Goal: Transaction & Acquisition: Purchase product/service

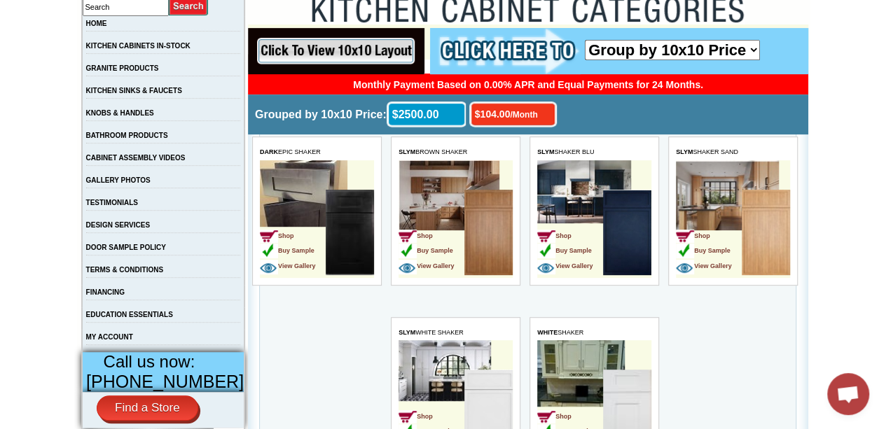
scroll to position [271, 0]
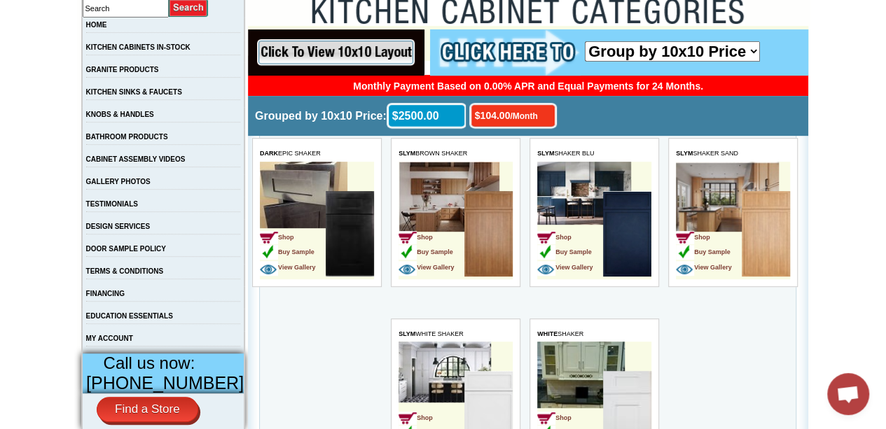
click at [453, 246] on link "Buy Sample" at bounding box center [425, 250] width 55 height 12
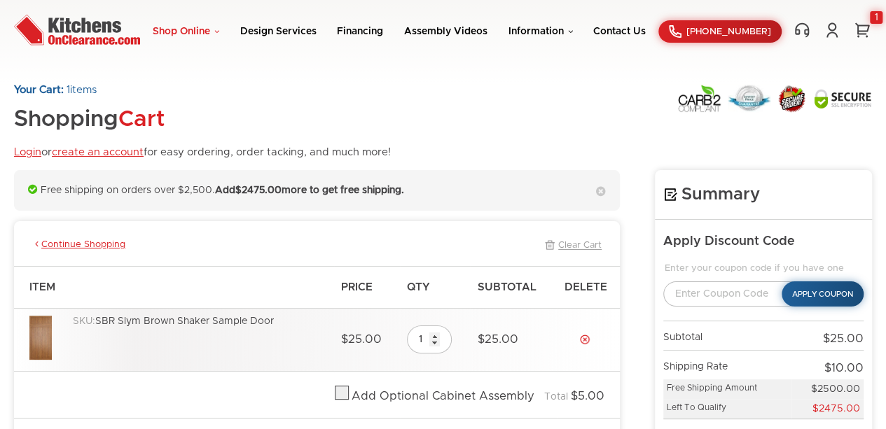
click at [178, 30] on link "Shop Online" at bounding box center [186, 32] width 67 height 10
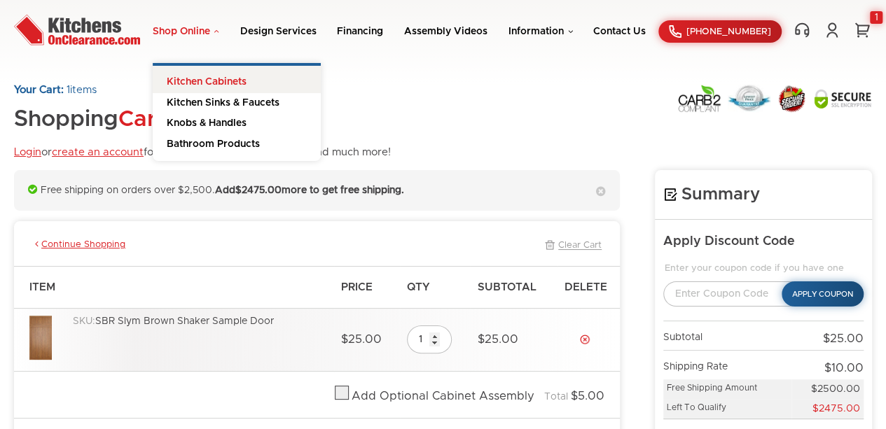
click at [221, 77] on link "Kitchen Cabinets" at bounding box center [237, 79] width 168 height 27
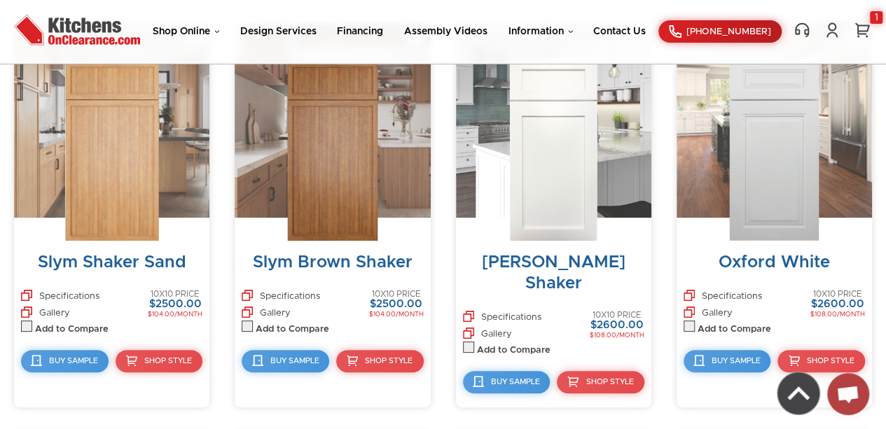
scroll to position [993, 0]
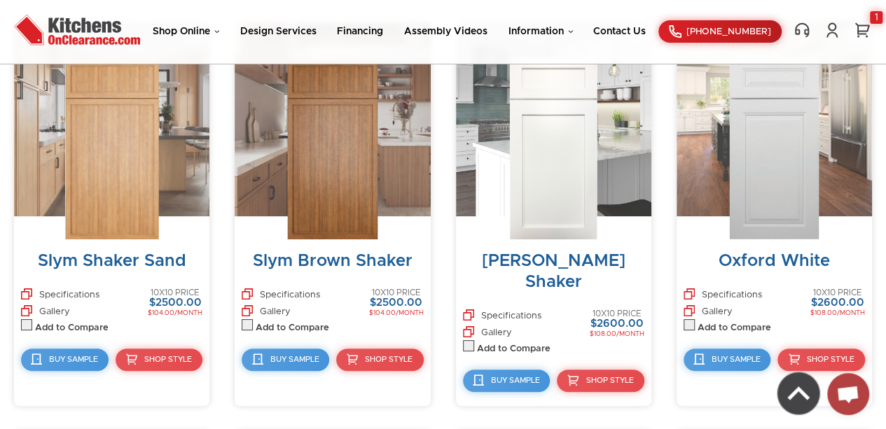
click at [325, 165] on img at bounding box center [332, 150] width 90 height 180
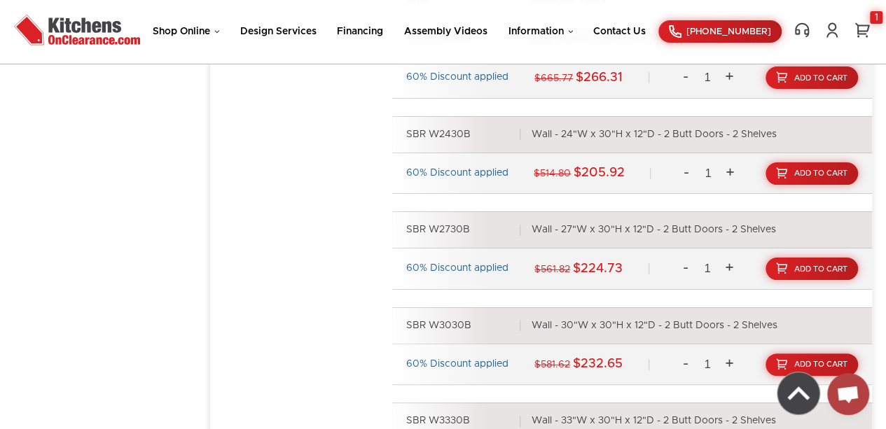
scroll to position [1339, 0]
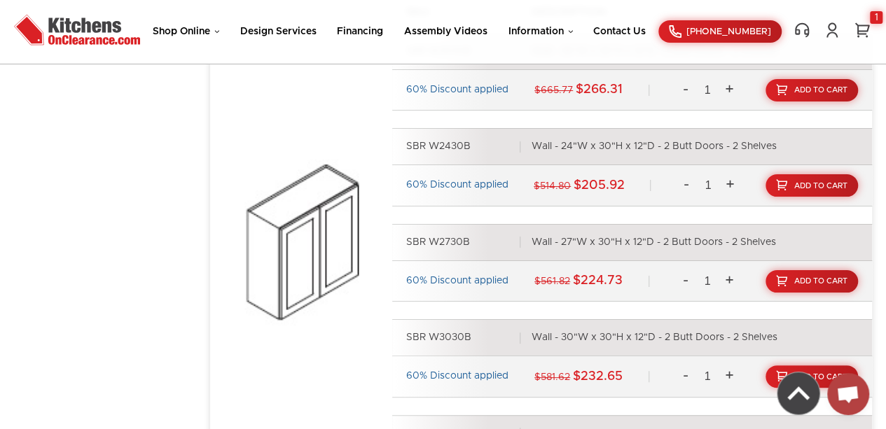
click at [732, 184] on link "+" at bounding box center [729, 185] width 21 height 27
click at [732, 186] on link "+" at bounding box center [729, 185] width 21 height 27
click at [731, 185] on link "+" at bounding box center [729, 185] width 21 height 27
click at [735, 184] on link "+" at bounding box center [729, 185] width 21 height 27
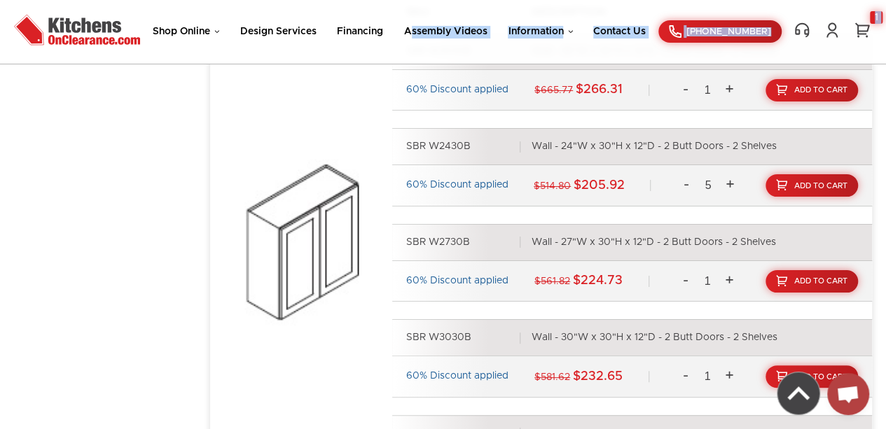
drag, startPoint x: 221, startPoint y: 77, endPoint x: 421, endPoint y: 40, distance: 203.7
click at [679, 193] on link "-" at bounding box center [686, 185] width 21 height 27
type input "4"
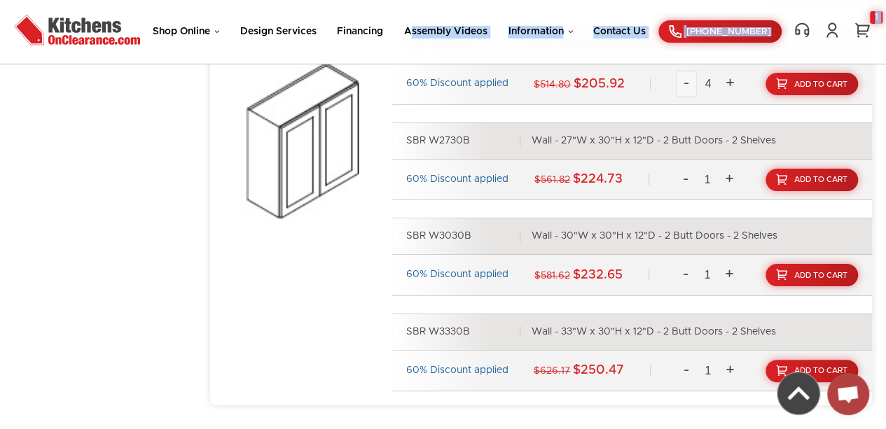
scroll to position [1414, 0]
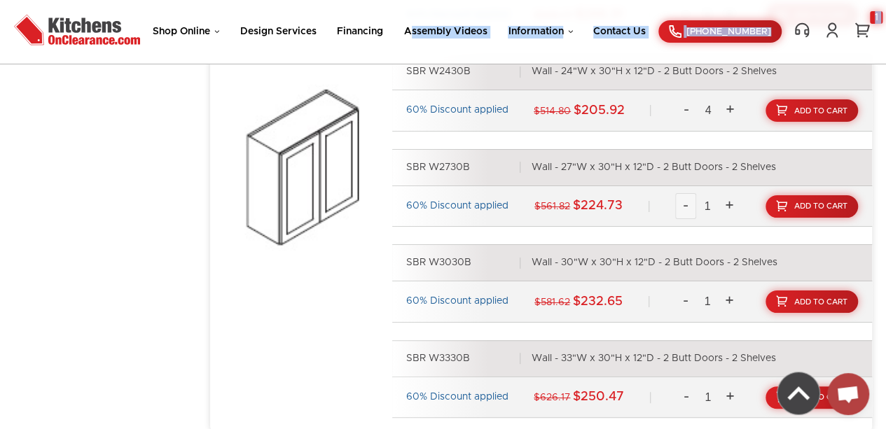
click at [678, 207] on link "-" at bounding box center [685, 206] width 21 height 27
click at [687, 207] on link "-" at bounding box center [685, 206] width 21 height 27
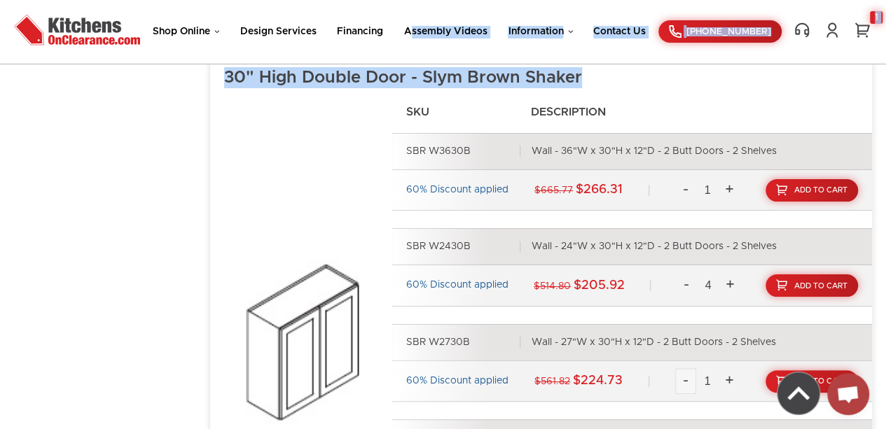
scroll to position [1239, 0]
click at [684, 197] on link "-" at bounding box center [685, 190] width 21 height 27
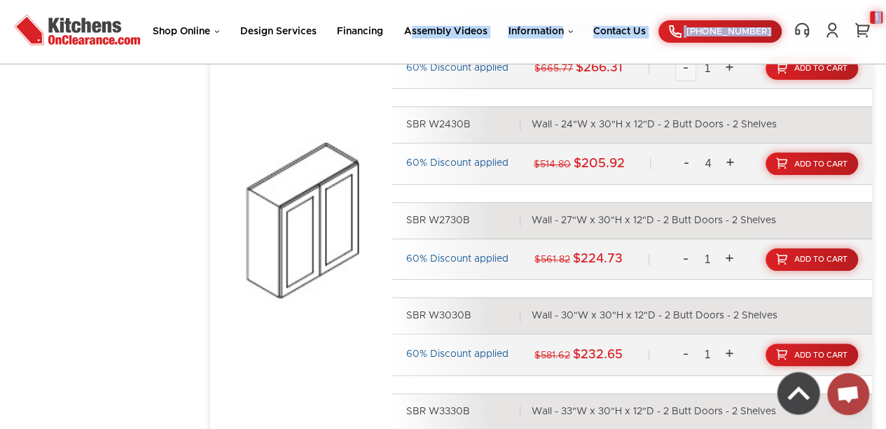
scroll to position [1360, 0]
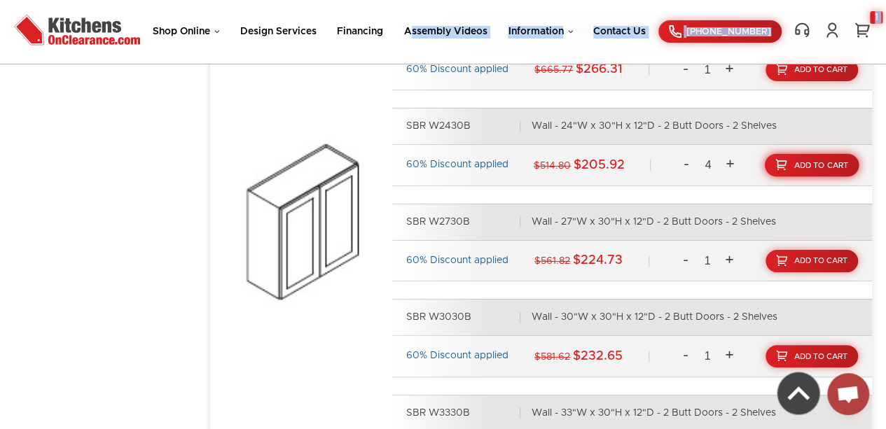
click at [819, 168] on link "Add To Cart" at bounding box center [812, 165] width 95 height 23
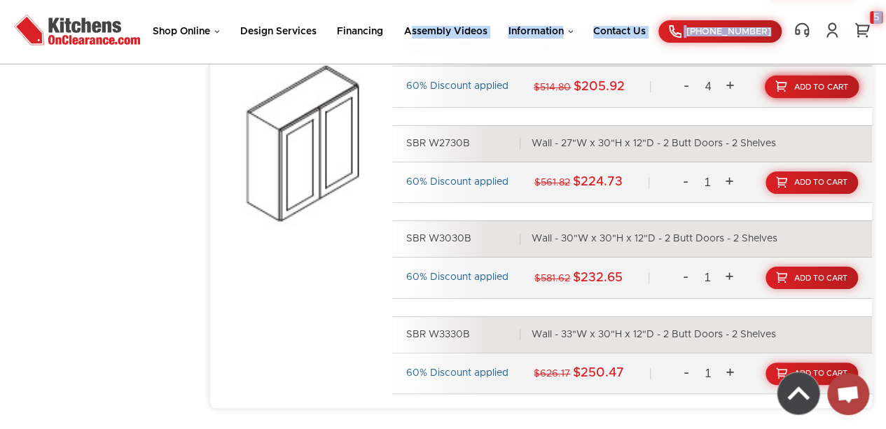
scroll to position [1444, 0]
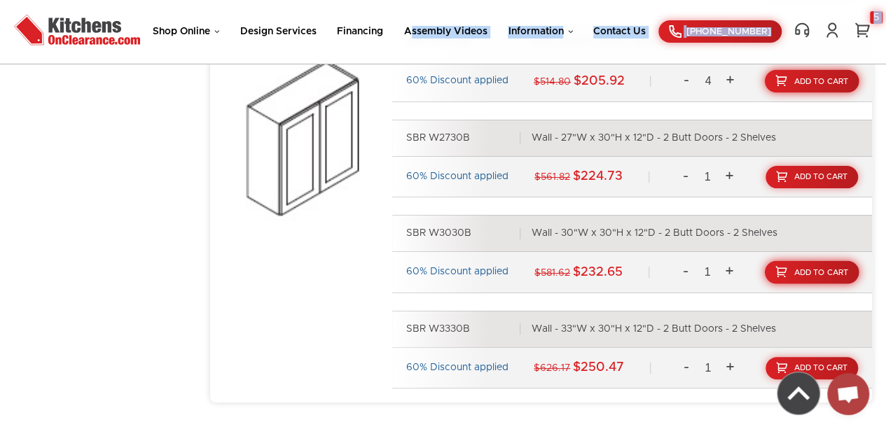
click at [824, 281] on link "Add To Cart" at bounding box center [812, 272] width 95 height 23
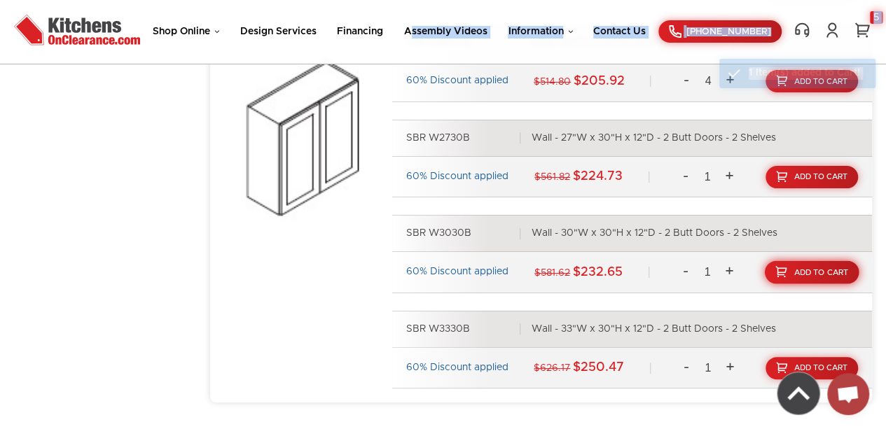
click at [819, 276] on link "Add To Cart" at bounding box center [812, 272] width 95 height 23
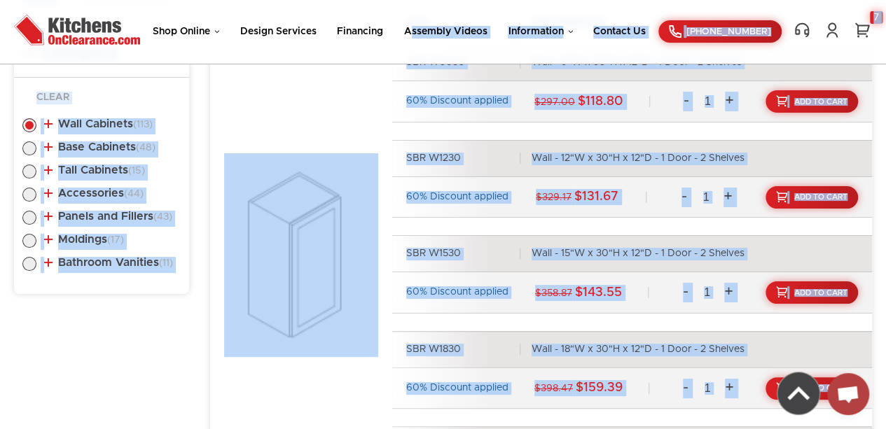
scroll to position [734, 0]
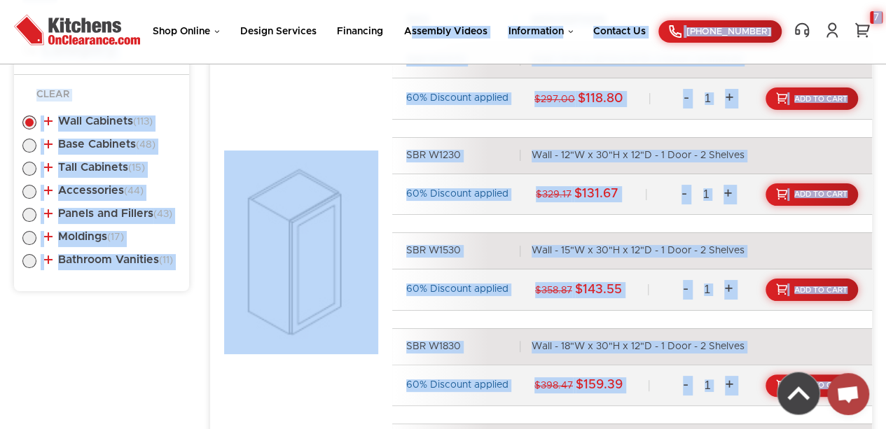
click at [279, 380] on div "SKU Description SBR W0930 Wall - 9"W x 30"H x 12"D - 1 Door - 2 Shelves 60% Dis…" at bounding box center [548, 257] width 648 height 489
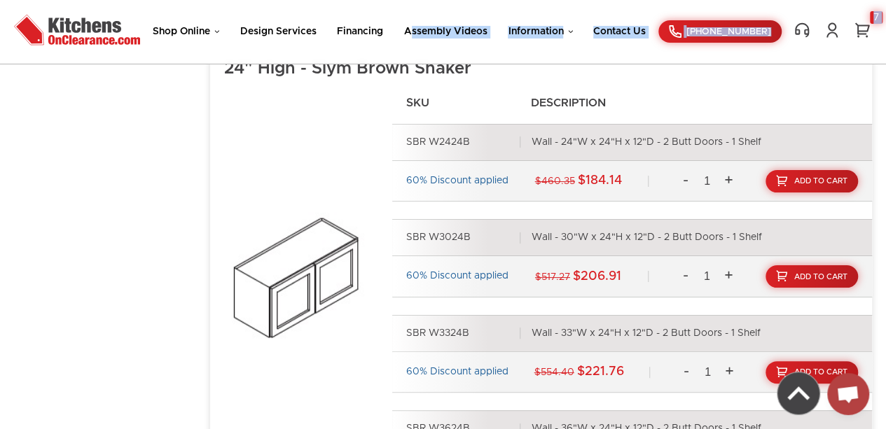
scroll to position [5994, 0]
click at [729, 269] on link "+" at bounding box center [728, 277] width 21 height 27
click at [730, 272] on link "+" at bounding box center [728, 277] width 21 height 27
click at [730, 267] on link "+" at bounding box center [728, 277] width 21 height 27
type input "4"
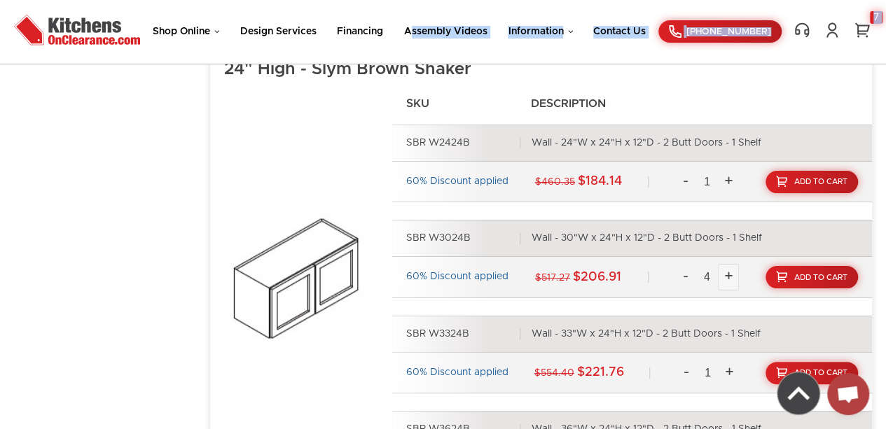
click at [809, 270] on link "Add To Cart" at bounding box center [811, 277] width 92 height 22
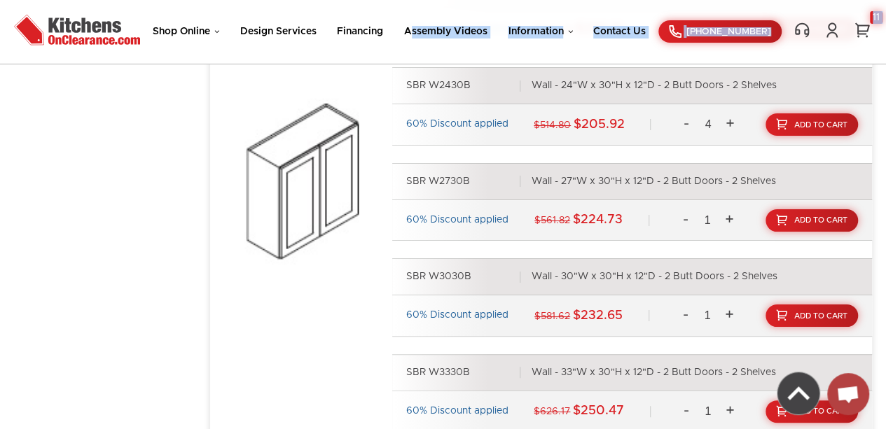
scroll to position [1400, 0]
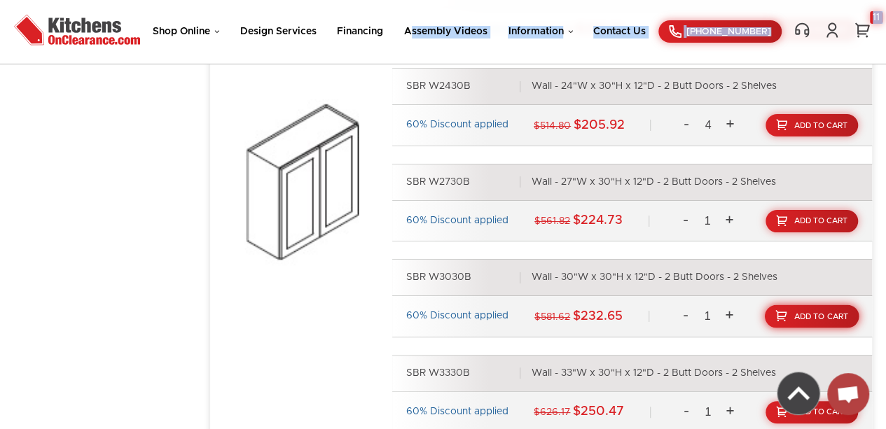
click at [821, 316] on span "Add To Cart" at bounding box center [821, 317] width 55 height 8
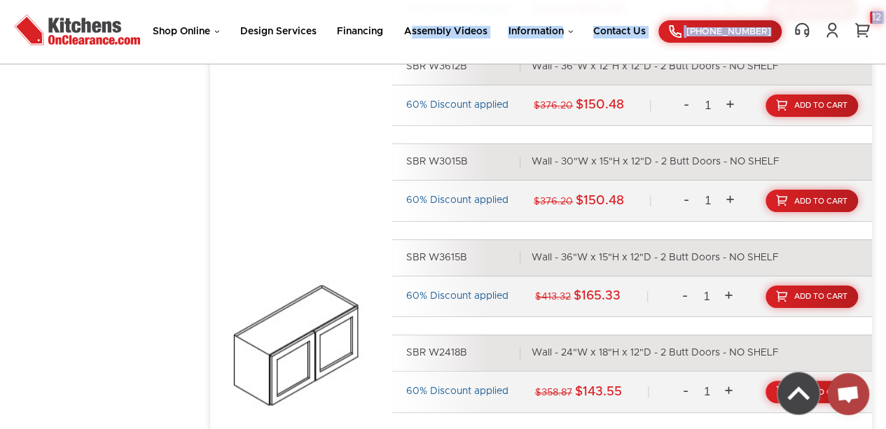
scroll to position [4799, 0]
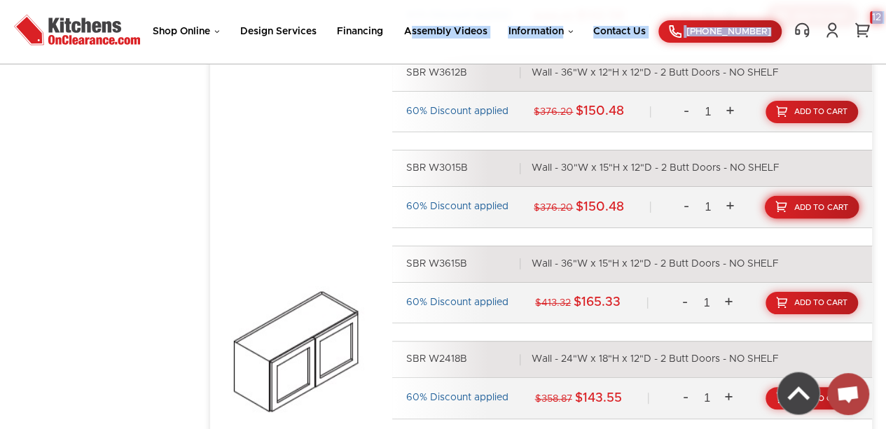
click at [825, 204] on span "Add To Cart" at bounding box center [821, 208] width 55 height 8
click at [871, 34] on link "13" at bounding box center [862, 30] width 20 height 17
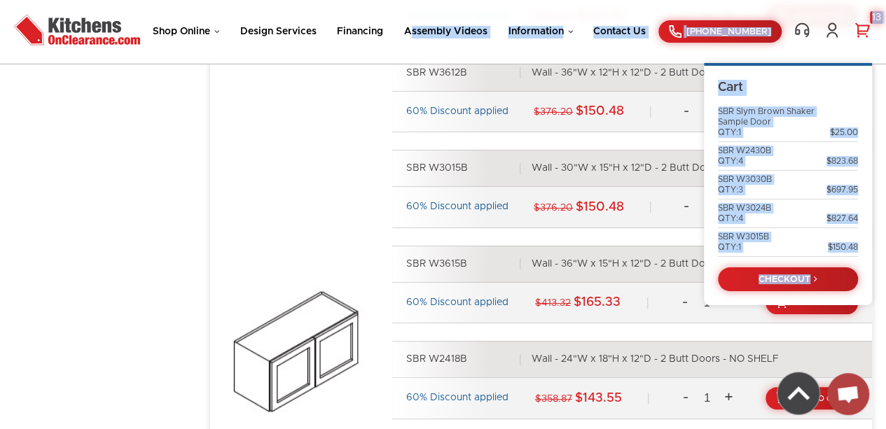
click at [865, 36] on link "13" at bounding box center [862, 30] width 20 height 17
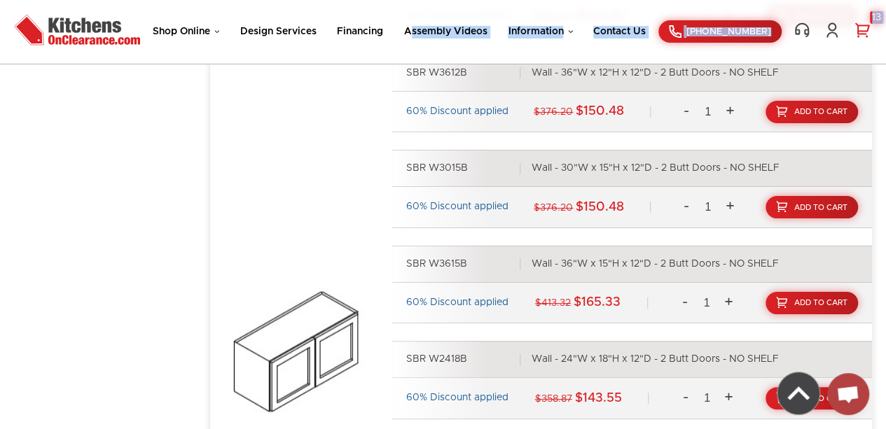
click at [860, 35] on link "13" at bounding box center [862, 30] width 20 height 17
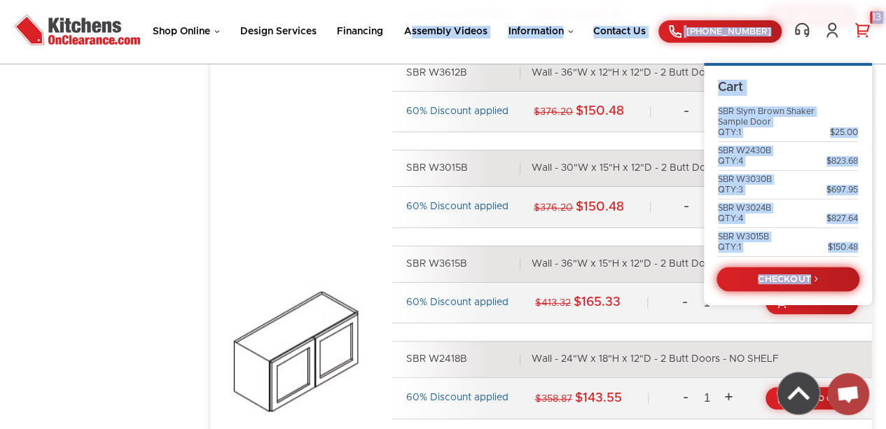
click at [790, 276] on link "CHECKOUT" at bounding box center [787, 279] width 143 height 25
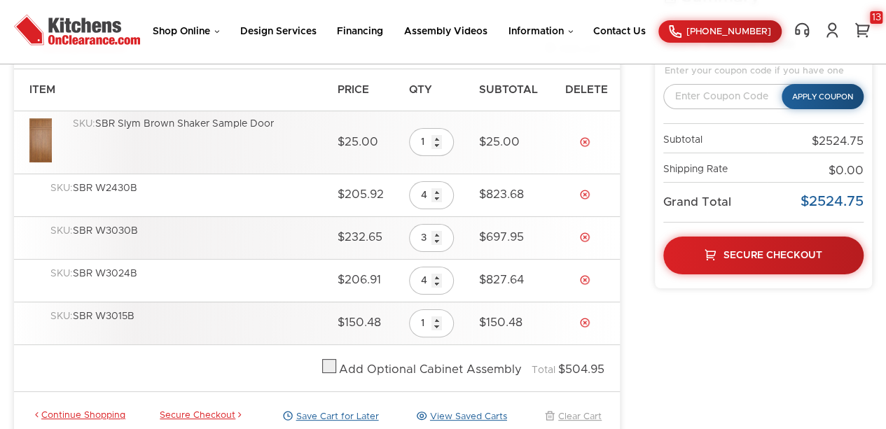
scroll to position [199, 0]
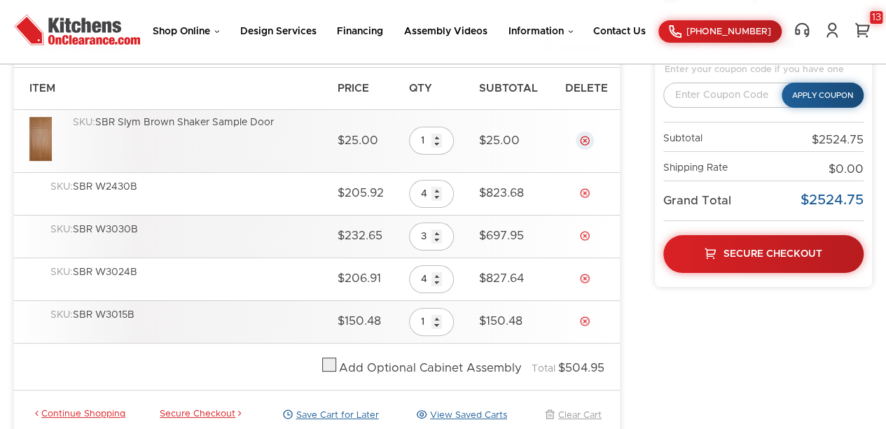
click at [585, 139] on link "Delete" at bounding box center [584, 140] width 11 height 11
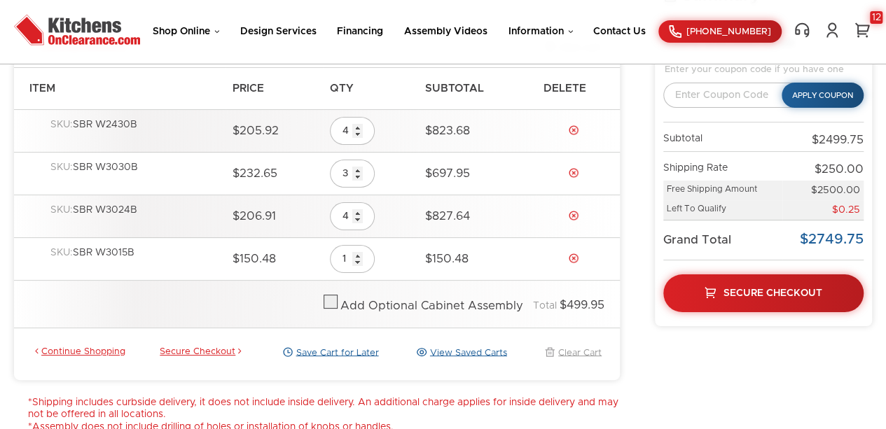
click at [154, 125] on div "SKU: SBR W2430B" at bounding box center [134, 131] width 168 height 25
click at [333, 301] on label at bounding box center [330, 306] width 14 height 10
checkbox input "true"
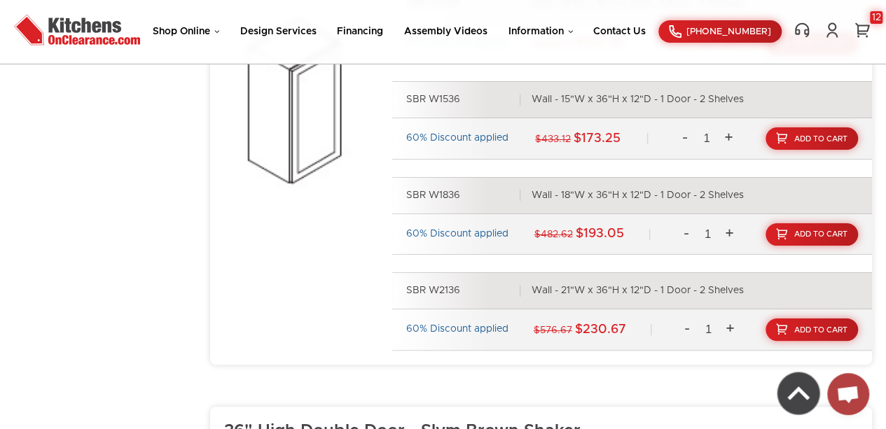
scroll to position [2089, 0]
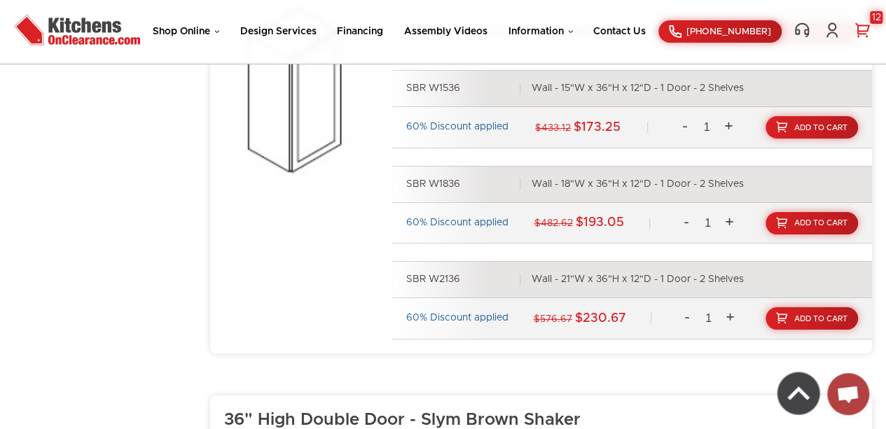
click at [861, 31] on link "12" at bounding box center [862, 30] width 20 height 17
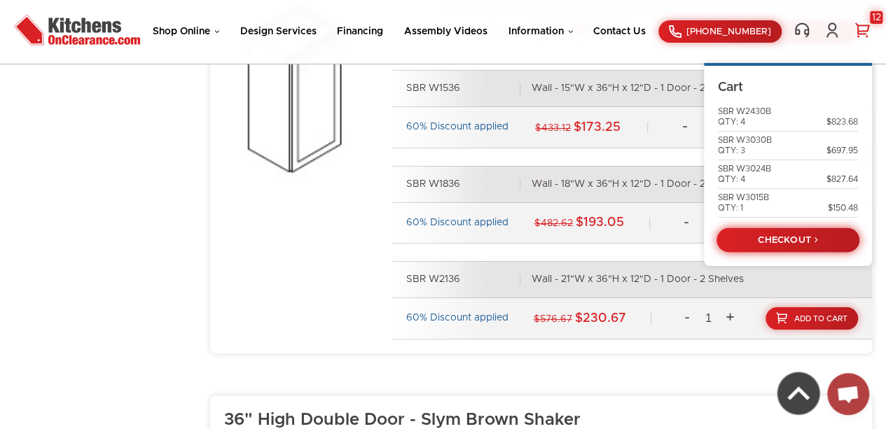
click at [809, 245] on link "CHECKOUT" at bounding box center [787, 240] width 143 height 25
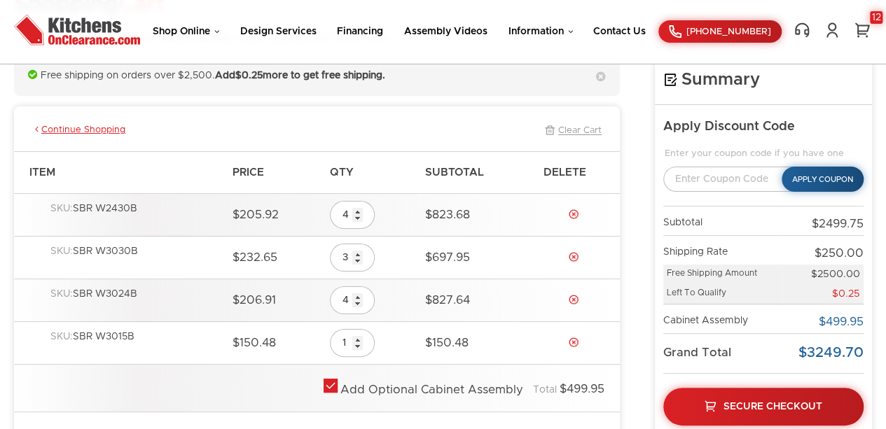
scroll to position [118, 0]
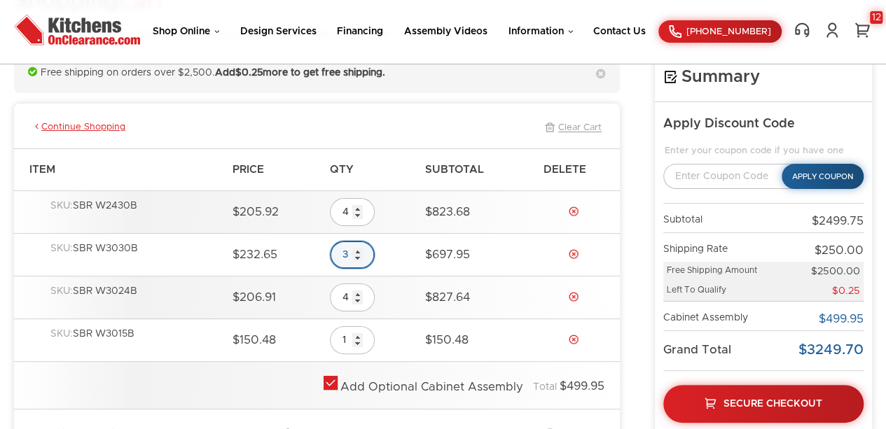
click at [368, 253] on input "3" at bounding box center [352, 255] width 45 height 28
type input "2"
click at [363, 253] on input "2" at bounding box center [352, 255] width 45 height 28
click at [362, 265] on input "2" at bounding box center [352, 255] width 45 height 28
click at [572, 209] on link "Delete" at bounding box center [573, 211] width 11 height 11
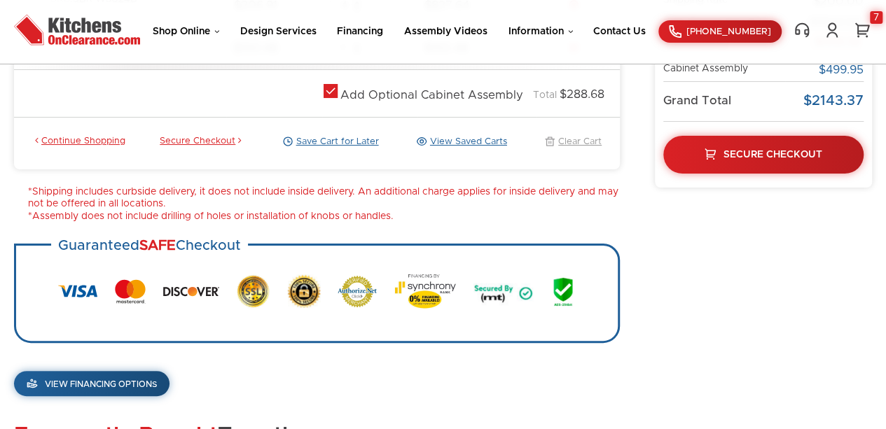
scroll to position [0, 0]
